Goal: Task Accomplishment & Management: Manage account settings

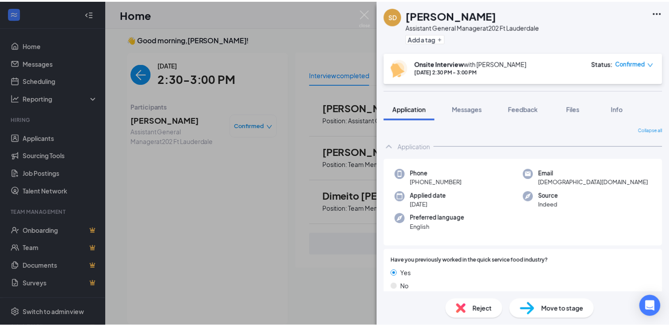
scroll to position [290, 0]
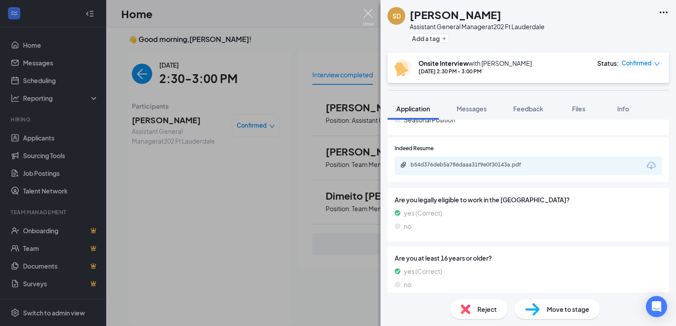
click at [365, 13] on img at bounding box center [368, 17] width 11 height 17
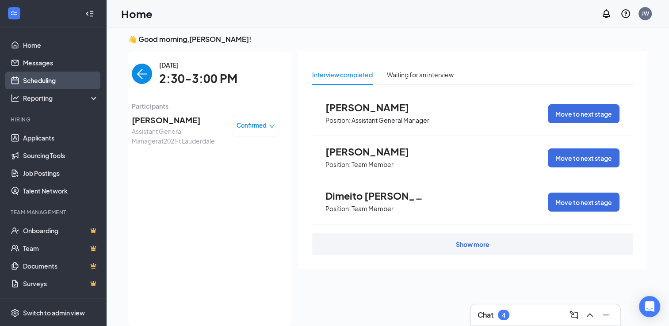
click at [51, 73] on link "Scheduling" at bounding box center [61, 81] width 76 height 18
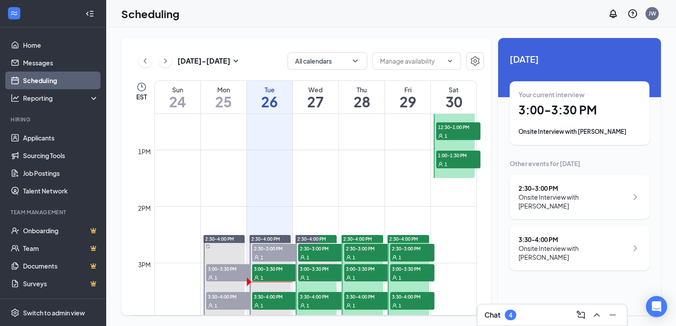
scroll to position [744, 0]
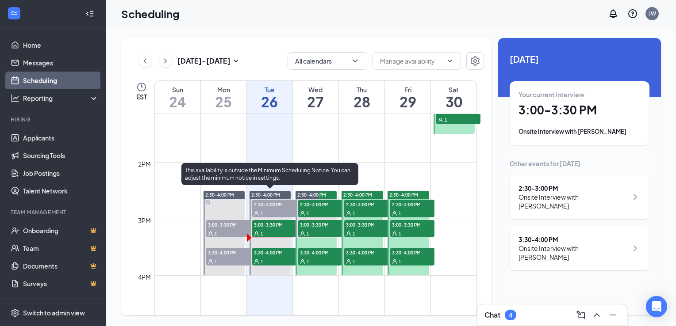
click at [279, 257] on div "1" at bounding box center [274, 261] width 44 height 9
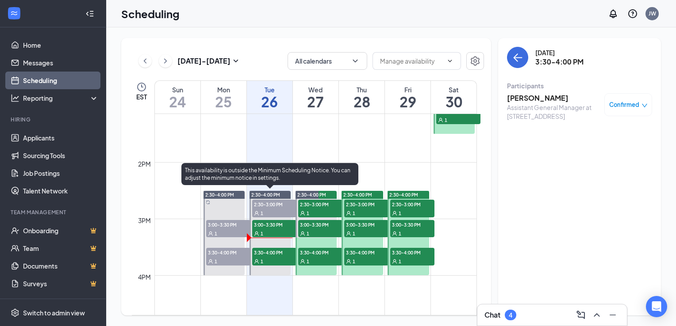
click at [274, 224] on span "3:00-3:30 PM" at bounding box center [274, 224] width 44 height 9
click at [274, 248] on span "3:30-4:00 PM" at bounding box center [274, 252] width 44 height 9
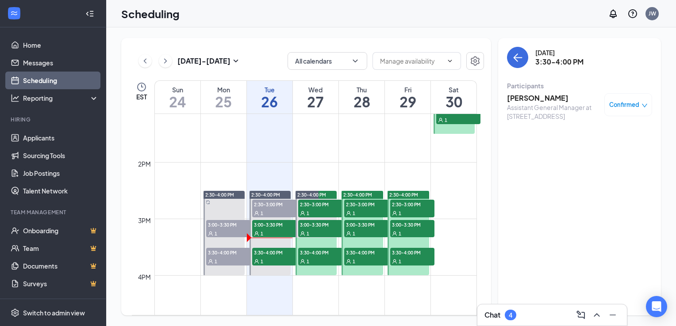
click at [554, 96] on h3 "[PERSON_NAME]" at bounding box center [553, 98] width 93 height 10
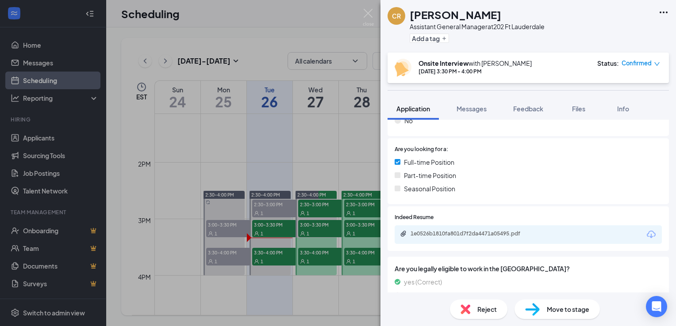
scroll to position [309, 0]
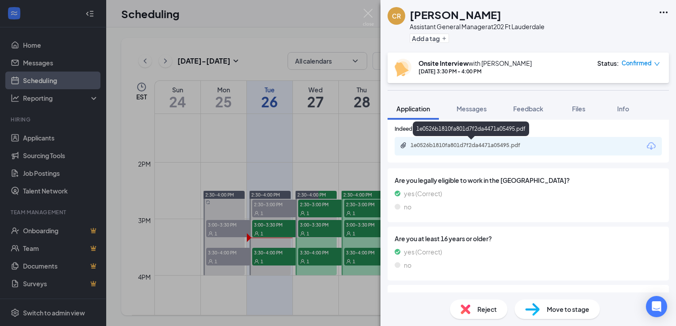
click at [485, 144] on div "1e0526b1810fa801d7f2da4471a05495.pdf" at bounding box center [472, 145] width 124 height 7
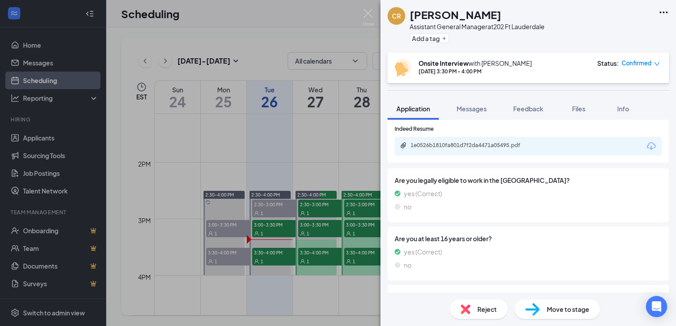
click at [336, 153] on div "CR [PERSON_NAME] Assistant General Manager at 202 Ft Lauderdale Add a tag Onsit…" at bounding box center [338, 163] width 676 height 326
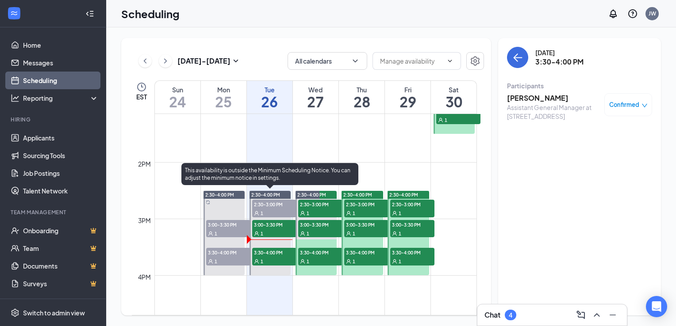
click at [271, 226] on span "3:00-3:30 PM" at bounding box center [274, 224] width 44 height 9
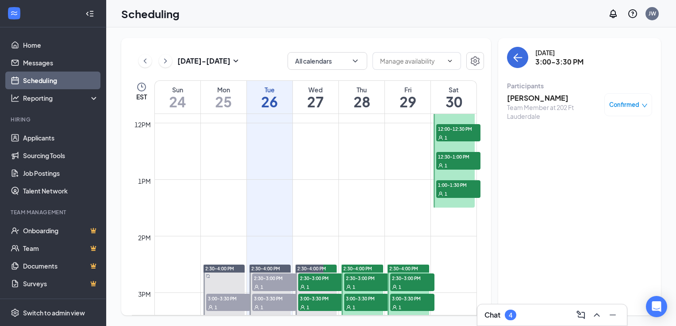
scroll to position [714, 0]
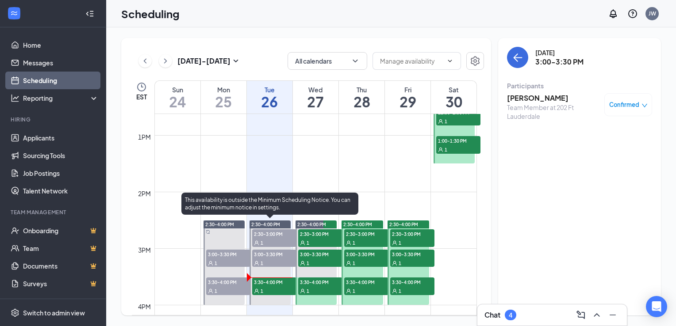
click at [261, 282] on span "3:30-4:00 PM" at bounding box center [274, 282] width 44 height 9
click at [268, 256] on span "3:00-3:30 PM" at bounding box center [274, 254] width 44 height 9
click at [269, 234] on span "2:30-3:00 PM" at bounding box center [274, 233] width 44 height 9
click at [264, 255] on span "3:00-3:30 PM" at bounding box center [274, 254] width 44 height 9
click at [262, 289] on span "1" at bounding box center [261, 291] width 3 height 6
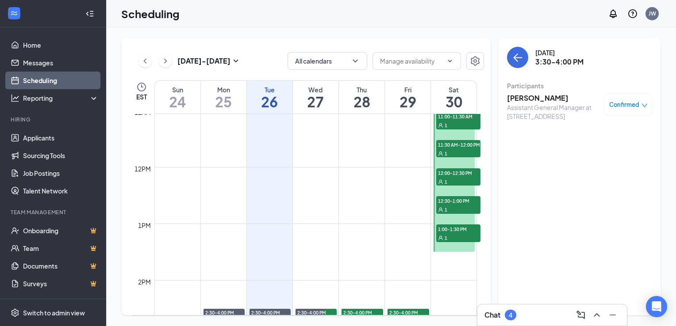
scroll to position [582, 0]
